Goal: Task Accomplishment & Management: Use online tool/utility

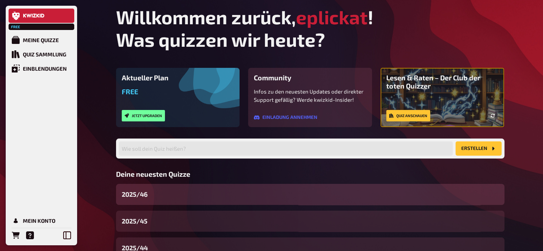
click at [181, 195] on div "2025/46" at bounding box center [310, 194] width 388 height 21
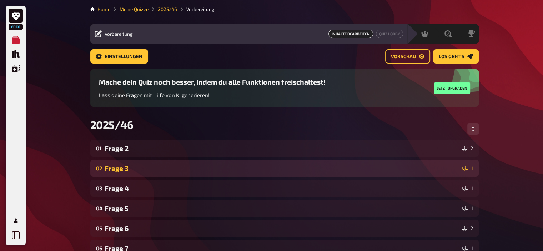
click at [137, 168] on div "Frage 3" at bounding box center [282, 168] width 355 height 8
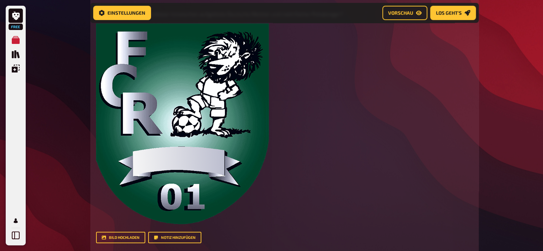
scroll to position [373, 0]
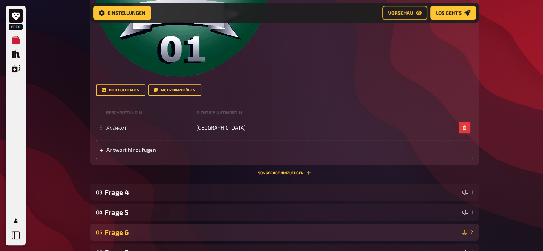
click at [129, 235] on div "Frage 6" at bounding box center [282, 232] width 354 height 8
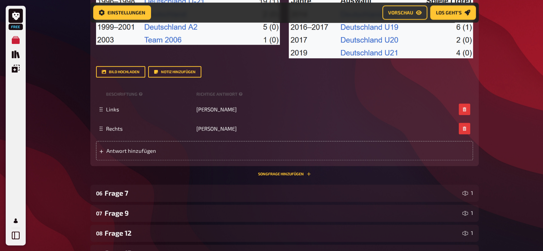
scroll to position [820, 0]
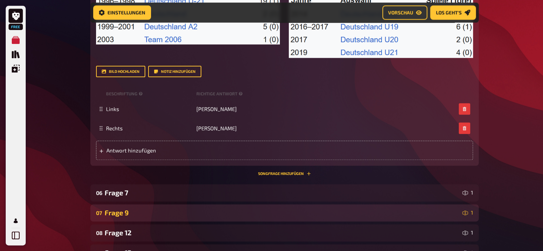
click at [131, 207] on div "07 Frage 9 1" at bounding box center [284, 212] width 388 height 17
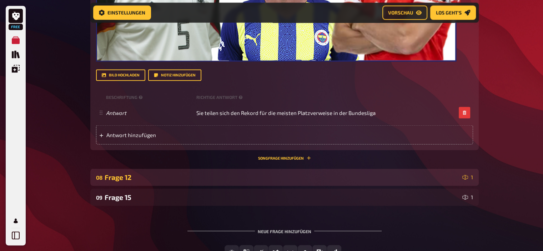
scroll to position [1247, 0]
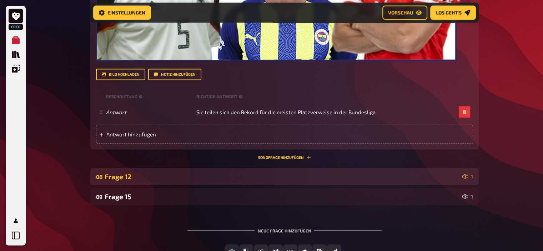
click at [134, 174] on div "Frage 12" at bounding box center [282, 176] width 355 height 8
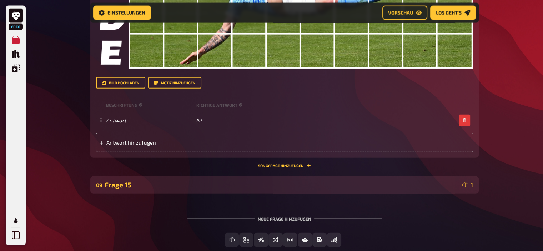
click at [130, 183] on div "Frage 15" at bounding box center [282, 184] width 355 height 8
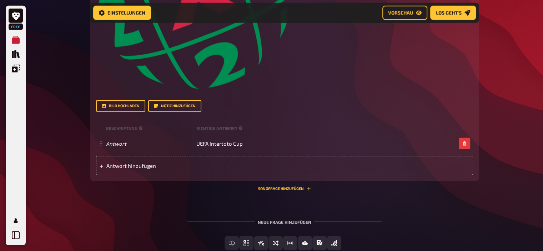
scroll to position [2042, 0]
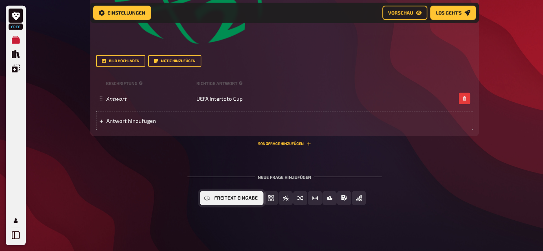
click at [226, 195] on span "Freitext Eingabe" at bounding box center [236, 197] width 44 height 5
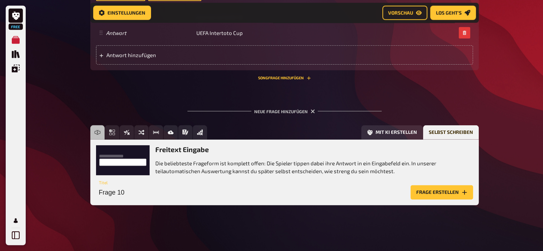
scroll to position [2108, 0]
click at [143, 189] on input "Frage 10" at bounding box center [251, 192] width 311 height 14
type input "Frage 18"
click at [450, 198] on button "Frage erstellen" at bounding box center [441, 192] width 62 height 14
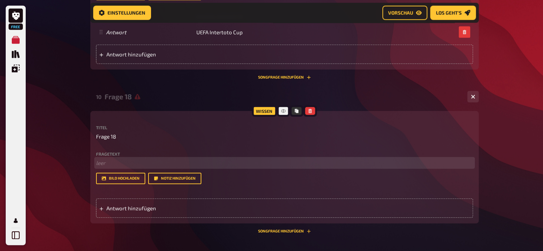
click at [177, 162] on p "﻿ leer" at bounding box center [284, 163] width 377 height 8
click at [233, 163] on span "Das inzwischen abgerissene Stadion an der Zweibrückerstraße wurde" at bounding box center [181, 162] width 170 height 6
click at [281, 164] on p "Das inzwischen abgerissene Stadion an der [GEOGRAPHIC_DATA] wurde" at bounding box center [284, 163] width 377 height 8
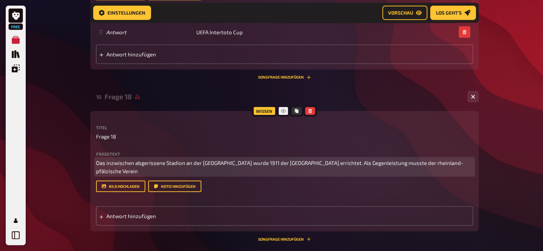
click at [457, 166] on p "Das inzwischen abgerissene Stadion an der [GEOGRAPHIC_DATA] wurde 1911 der [GEO…" at bounding box center [284, 167] width 377 height 16
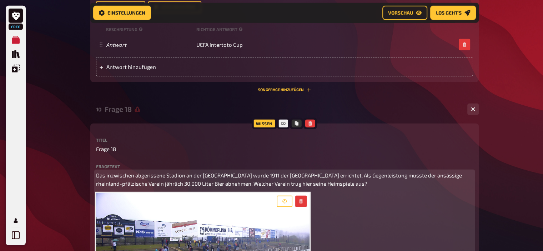
scroll to position [2096, 0]
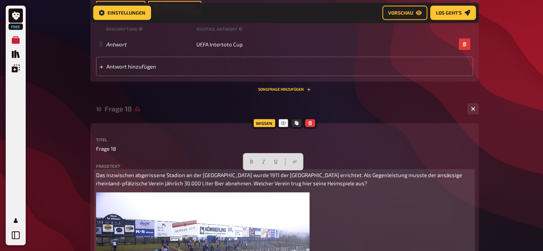
drag, startPoint x: 402, startPoint y: 188, endPoint x: 57, endPoint y: 152, distance: 346.4
copy span "Das inzwischen abgerissene Stadion an der [GEOGRAPHIC_DATA] wurde 1911 der [GEO…"
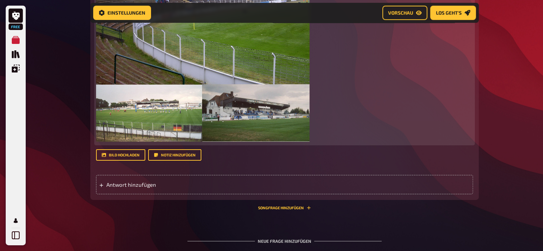
scroll to position [2349, 0]
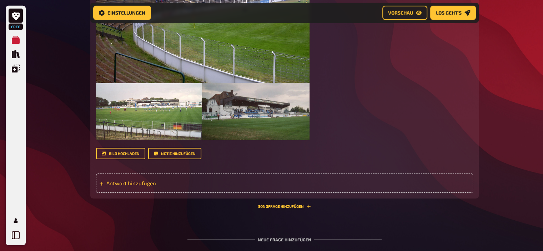
click at [175, 182] on span "Antwort hinzufügen" at bounding box center [161, 183] width 111 height 6
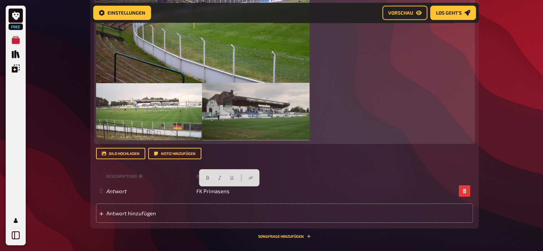
click at [257, 65] on img at bounding box center [203, 39] width 214 height 200
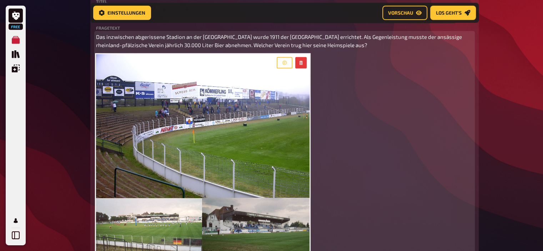
scroll to position [2234, 0]
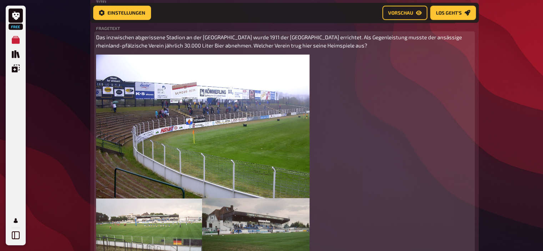
click at [302, 64] on icon "button" at bounding box center [301, 63] width 4 height 4
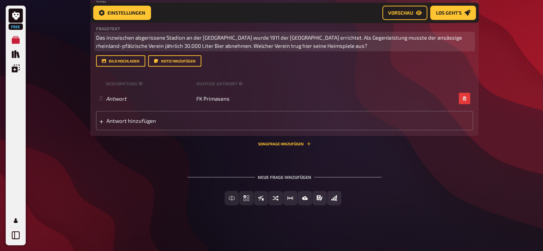
click at [412, 44] on p "Das inzwischen abgerissene Stadion an der [GEOGRAPHIC_DATA] wurde 1911 der [GEO…" at bounding box center [284, 42] width 377 height 16
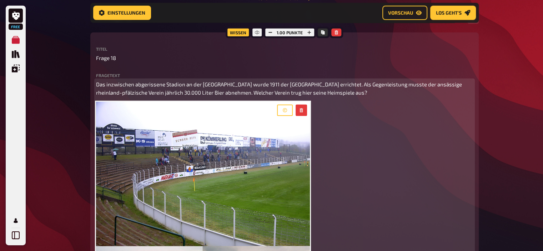
scroll to position [2184, 0]
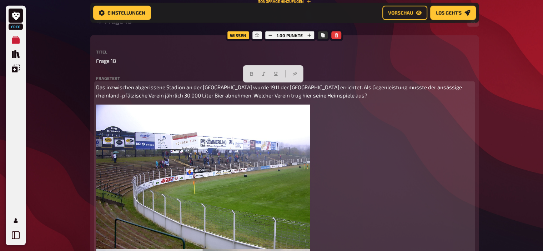
drag, startPoint x: 398, startPoint y: 95, endPoint x: 6, endPoint y: 54, distance: 394.5
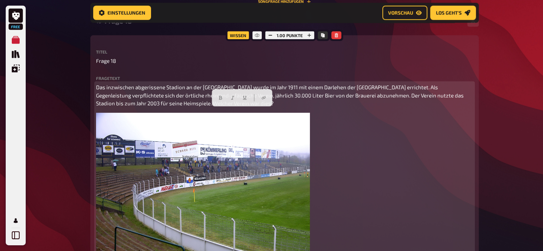
drag, startPoint x: 275, startPoint y: 114, endPoint x: 214, endPoint y: 113, distance: 61.4
click at [214, 107] on p "Das inzwischen abgerissene Stadion an der [GEOGRAPHIC_DATA] wurde im Jahr 1911 …" at bounding box center [284, 95] width 377 height 24
click at [415, 105] on span "Das inzwischen abgerissene Stadion an der [GEOGRAPHIC_DATA] wurde im Jahr 1911 …" at bounding box center [280, 95] width 368 height 22
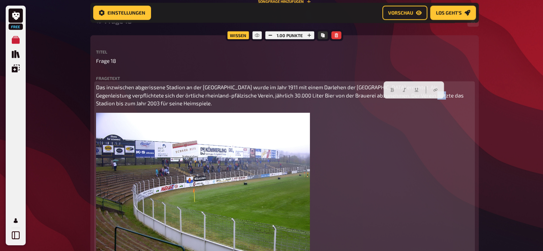
click at [415, 105] on span "Das inzwischen abgerissene Stadion an der [GEOGRAPHIC_DATA] wurde im Jahr 1911 …" at bounding box center [280, 95] width 368 height 22
click at [454, 104] on span "Das inzwischen abgerissene Stadion an der [GEOGRAPHIC_DATA] wurde im Jahr 1911 …" at bounding box center [281, 95] width 370 height 22
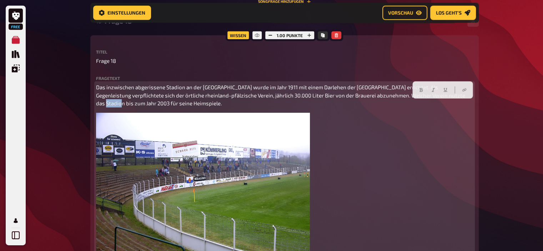
click at [454, 104] on span "Das inzwischen abgerissene Stadion an der [GEOGRAPHIC_DATA] wurde im Jahr 1911 …" at bounding box center [281, 95] width 370 height 22
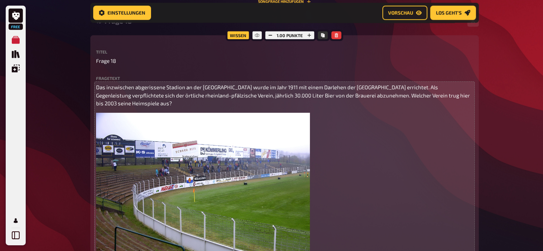
drag, startPoint x: 250, startPoint y: 81, endPoint x: 251, endPoint y: 85, distance: 4.3
click at [251, 85] on div "Fragetext Das inzwischen abgerissene Stadion an der [GEOGRAPHIC_DATA] wurde im …" at bounding box center [284, 195] width 377 height 239
click at [251, 85] on p "Das inzwischen abgerissene Stadion an der [GEOGRAPHIC_DATA] wurde im Jahr 1911 …" at bounding box center [284, 95] width 377 height 24
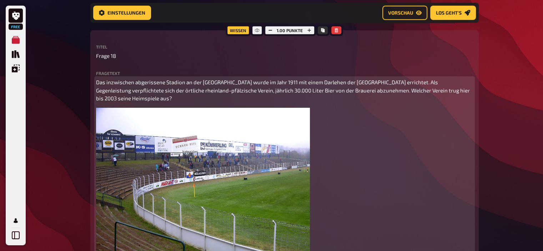
scroll to position [2189, 0]
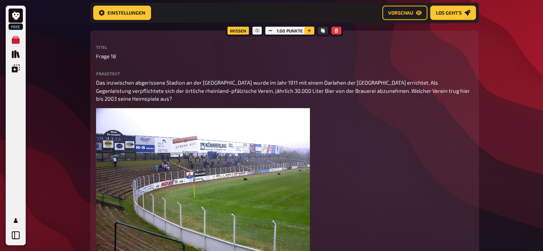
click at [310, 32] on icon "button" at bounding box center [309, 31] width 4 height 4
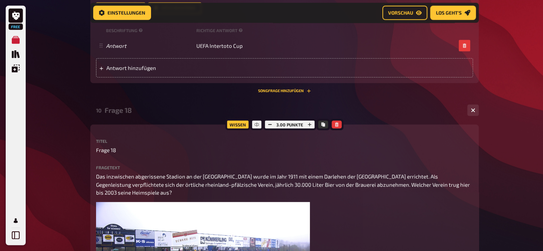
scroll to position [2093, 0]
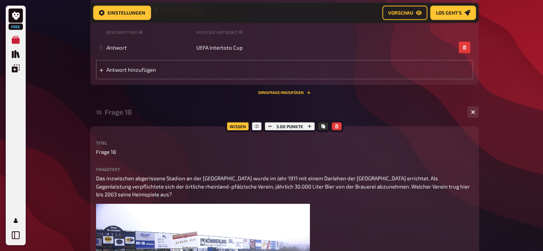
click at [203, 114] on div "Frage 18" at bounding box center [283, 112] width 357 height 8
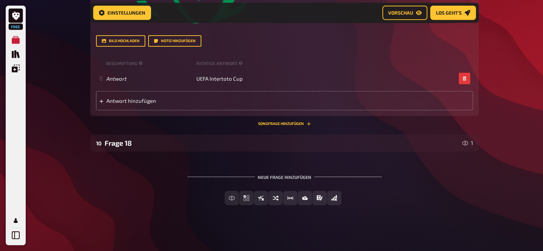
scroll to position [2062, 0]
